Goal: Information Seeking & Learning: Learn about a topic

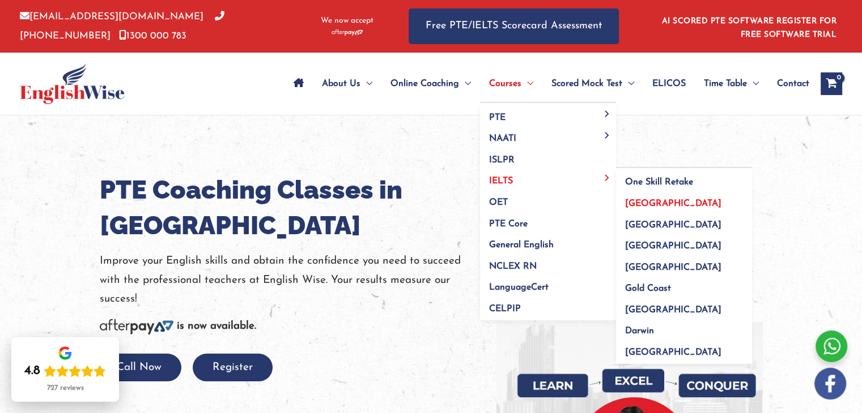
click at [637, 202] on span "[GEOGRAPHIC_DATA]" at bounding box center [673, 203] width 96 height 9
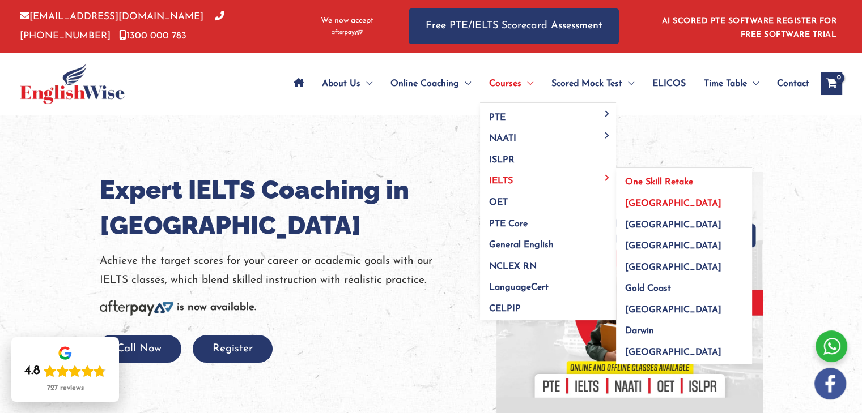
click at [641, 180] on span "One Skill Retake" at bounding box center [659, 182] width 68 height 9
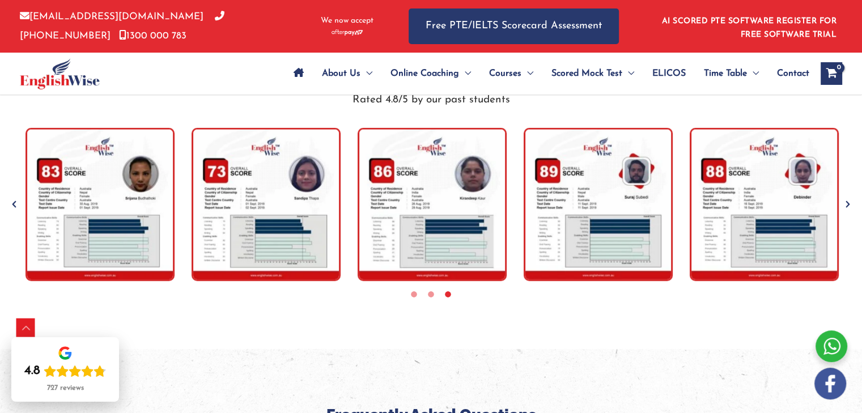
scroll to position [3147, 0]
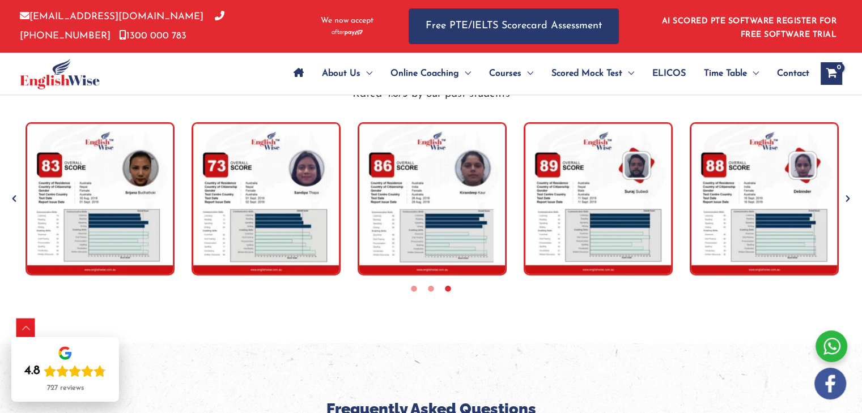
drag, startPoint x: 868, startPoint y: 142, endPoint x: 869, endPoint y: 282, distance: 139.3
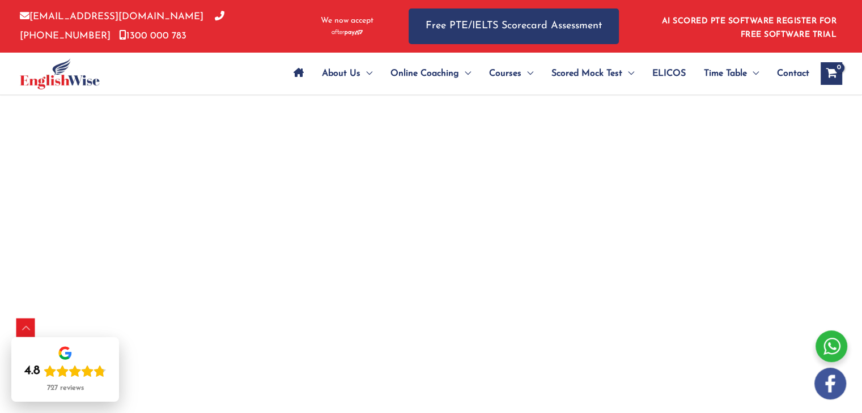
drag, startPoint x: 869, startPoint y: 48, endPoint x: 869, endPoint y: 170, distance: 122.3
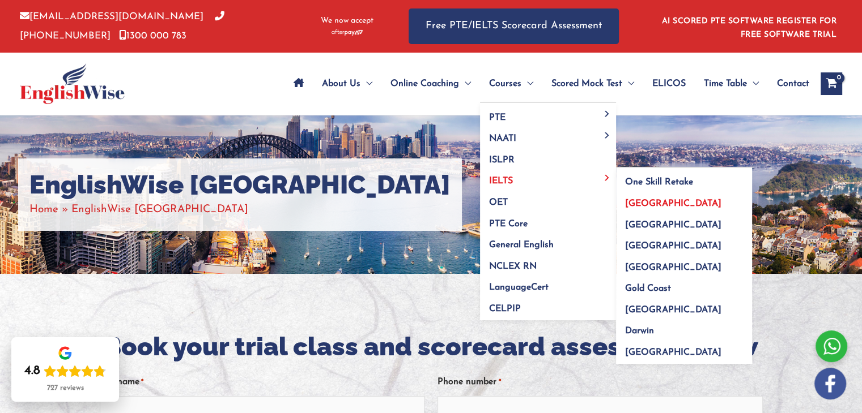
click at [634, 202] on span "[GEOGRAPHIC_DATA]" at bounding box center [673, 203] width 96 height 9
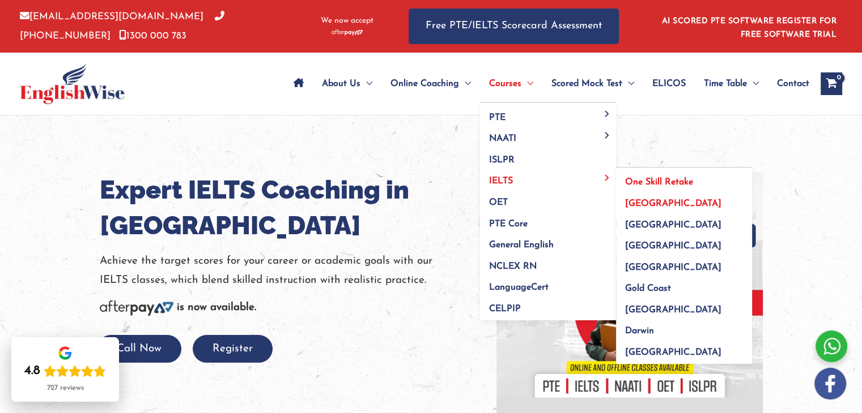
click at [633, 180] on span "One Skill Retake" at bounding box center [659, 182] width 68 height 9
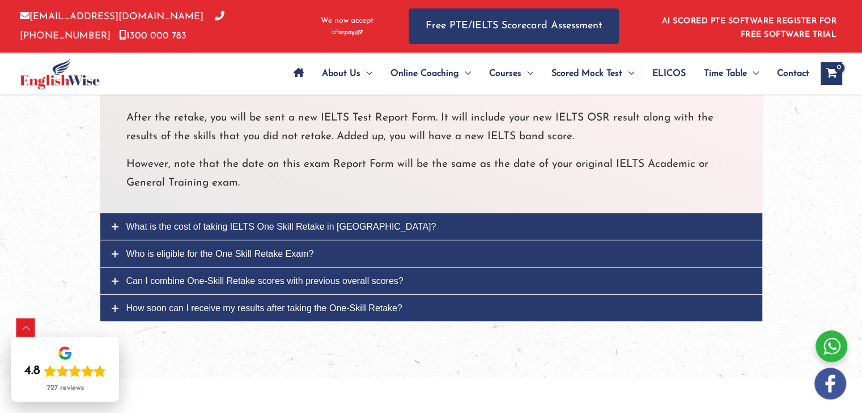
scroll to position [3547, 0]
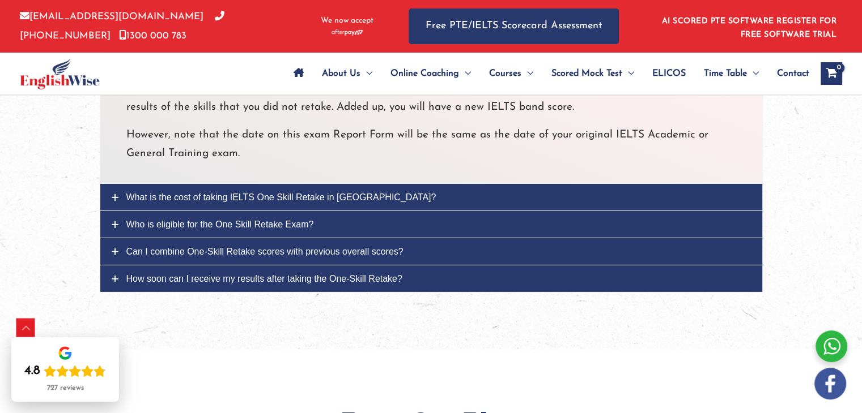
click at [428, 211] on link "Who is eligible for the One Skill Retake Exam?" at bounding box center [431, 224] width 662 height 27
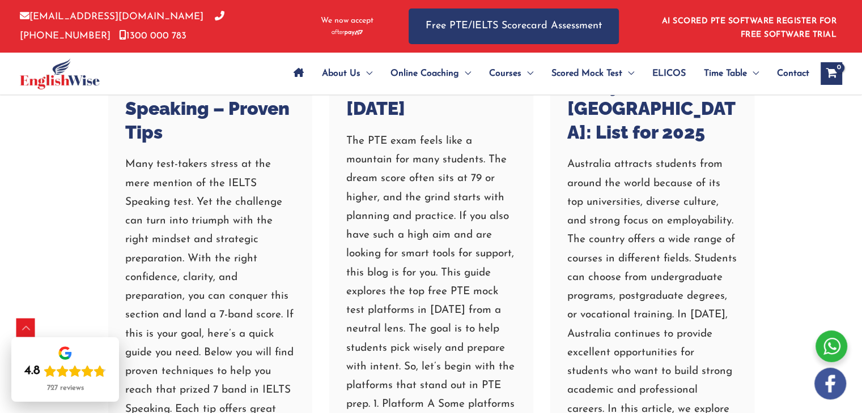
scroll to position [3475, 0]
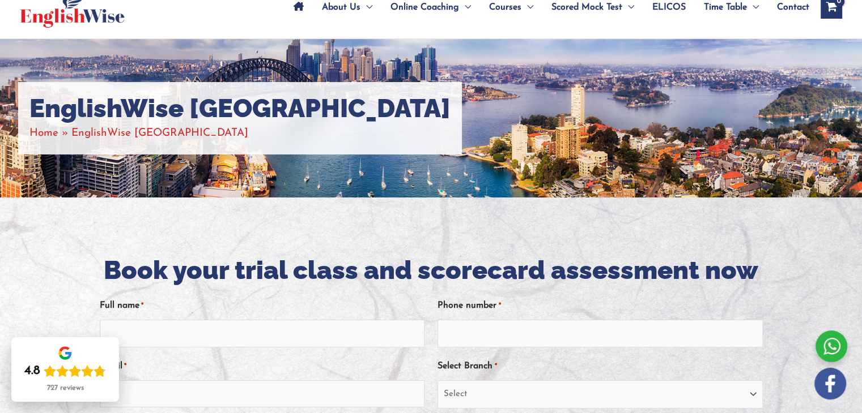
scroll to position [20, 0]
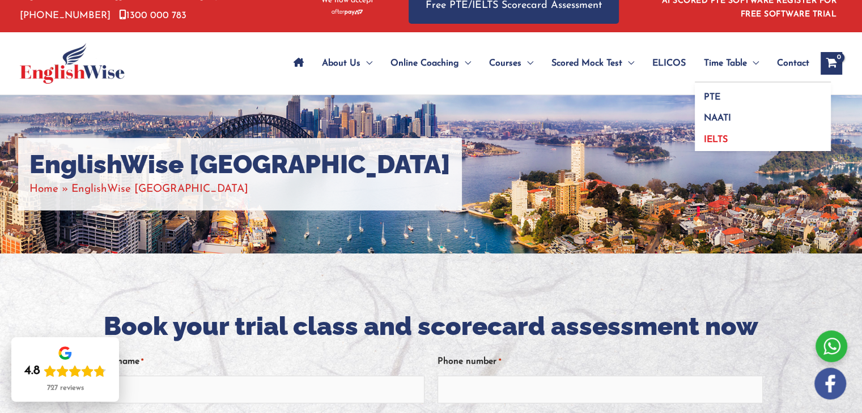
click at [717, 142] on span "IELTS" at bounding box center [715, 139] width 24 height 9
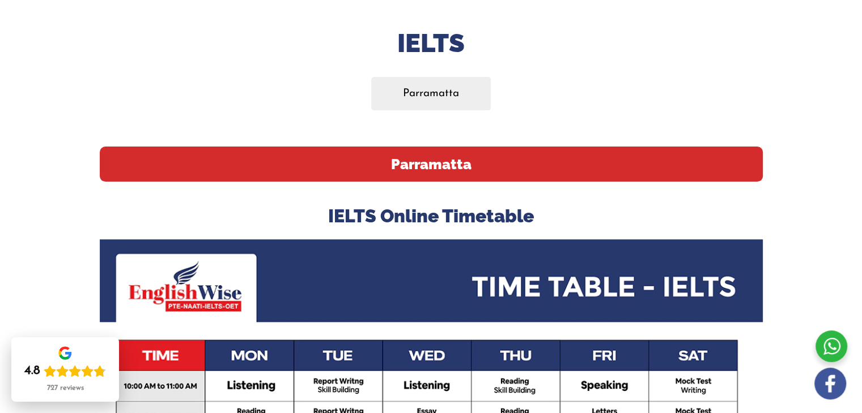
scroll to position [129, 0]
